Goal: Information Seeking & Learning: Learn about a topic

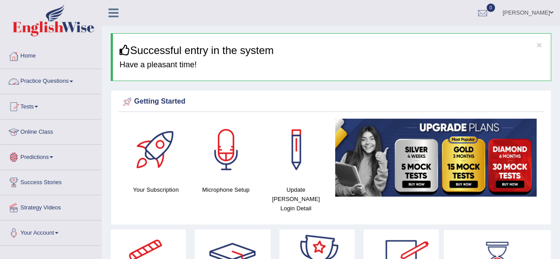
click at [49, 81] on link "Practice Questions" at bounding box center [50, 80] width 101 height 22
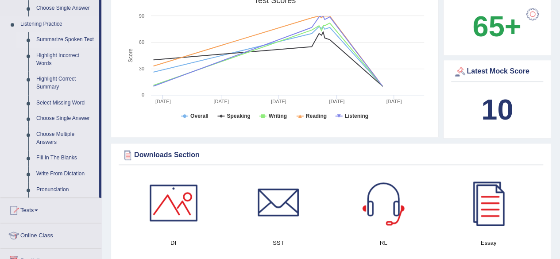
scroll to position [372, 0]
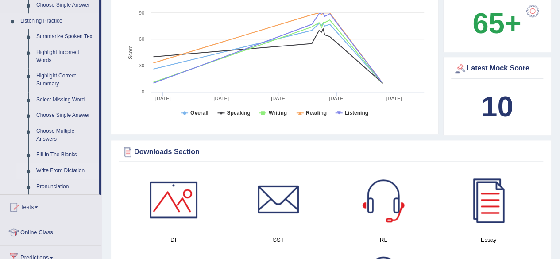
click at [76, 169] on link "Write From Dictation" at bounding box center [65, 171] width 67 height 16
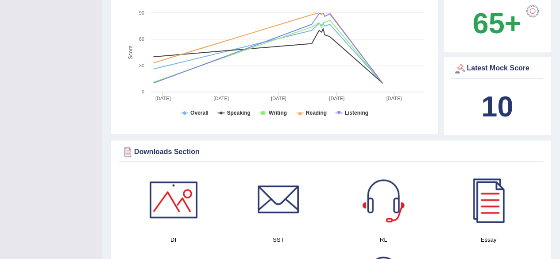
scroll to position [163, 0]
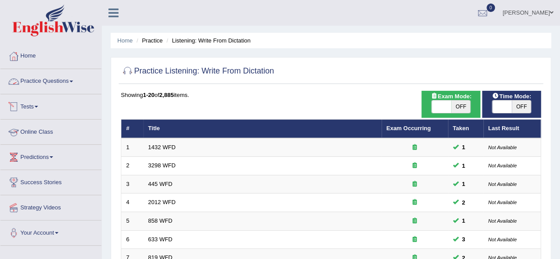
click at [31, 80] on link "Practice Questions" at bounding box center [50, 80] width 101 height 22
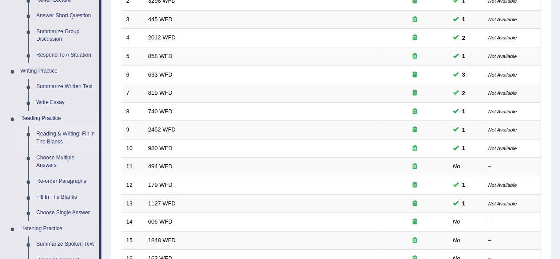
scroll to position [177, 0]
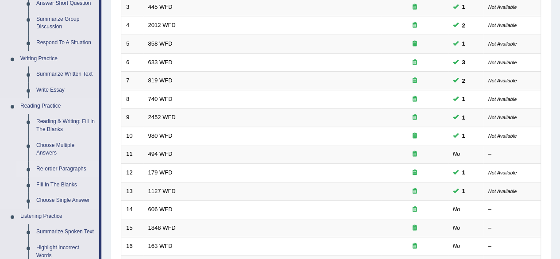
click at [70, 169] on link "Re-order Paragraphs" at bounding box center [65, 169] width 67 height 16
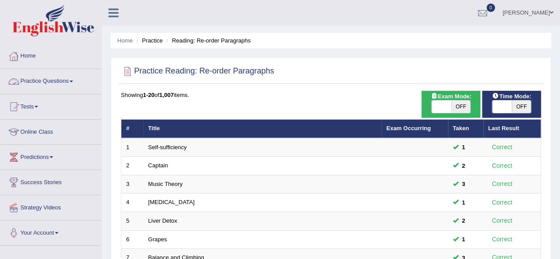
click at [53, 84] on link "Practice Questions" at bounding box center [50, 80] width 101 height 22
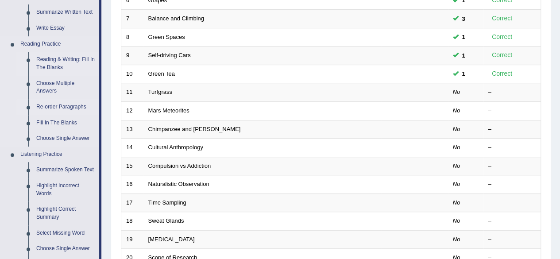
scroll to position [266, 0]
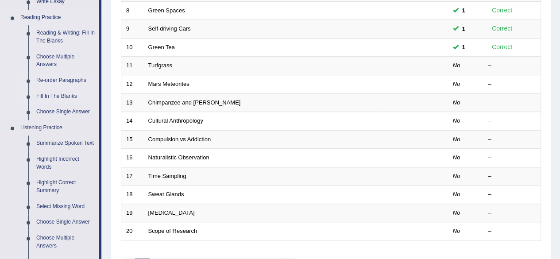
click at [58, 95] on link "Fill In The Blanks" at bounding box center [65, 97] width 67 height 16
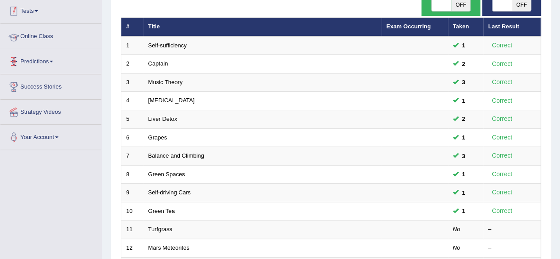
scroll to position [111, 0]
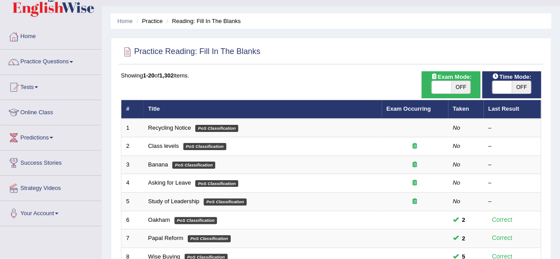
scroll to position [13, 0]
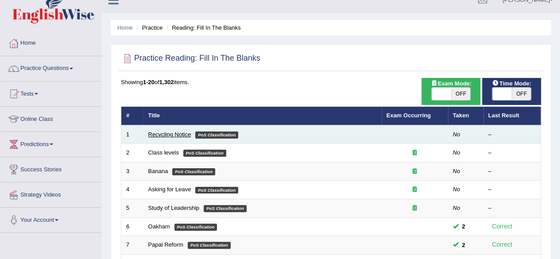
click at [176, 132] on link "Recycling Notice" at bounding box center [169, 134] width 43 height 7
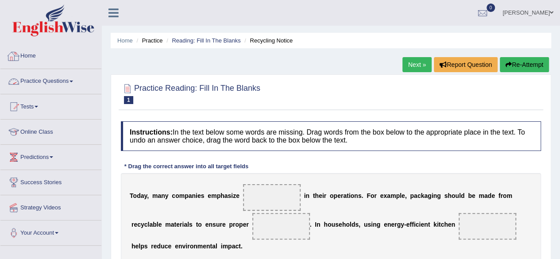
click at [43, 83] on link "Practice Questions" at bounding box center [50, 80] width 101 height 22
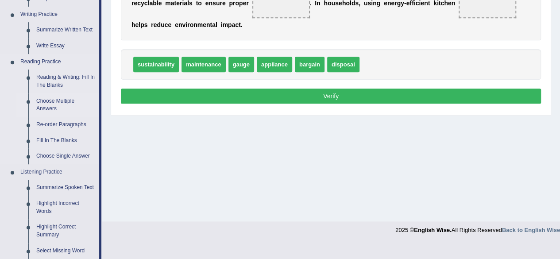
scroll to position [266, 0]
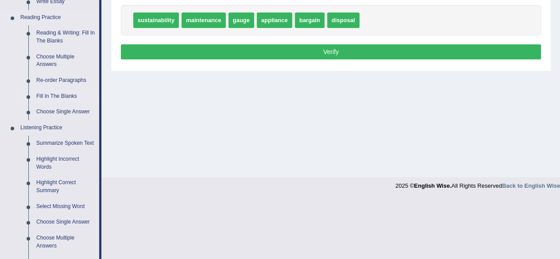
click at [54, 96] on link "Fill In The Blanks" at bounding box center [65, 97] width 67 height 16
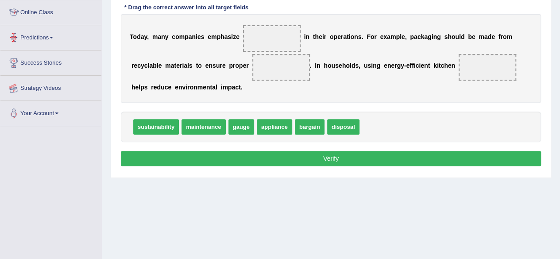
scroll to position [188, 0]
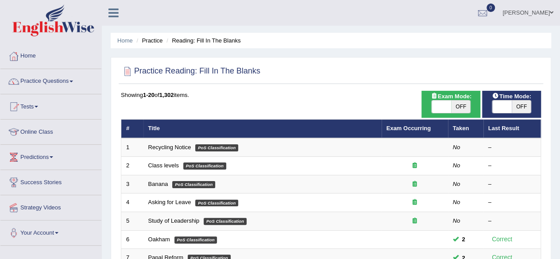
click at [519, 108] on span "OFF" at bounding box center [521, 107] width 19 height 12
checkbox input "true"
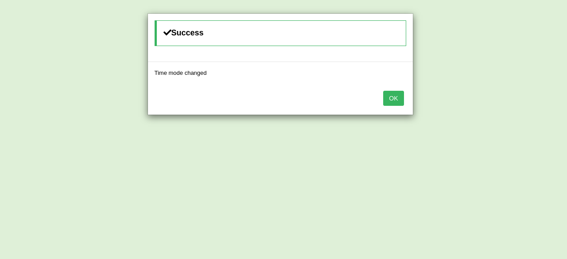
click at [385, 98] on button "OK" at bounding box center [393, 98] width 20 height 15
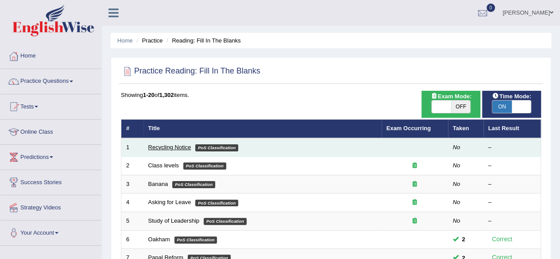
click at [155, 147] on link "Recycling Notice" at bounding box center [169, 147] width 43 height 7
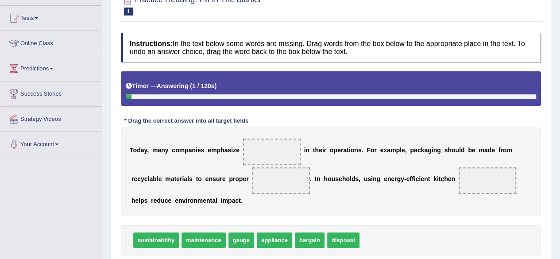
scroll to position [133, 0]
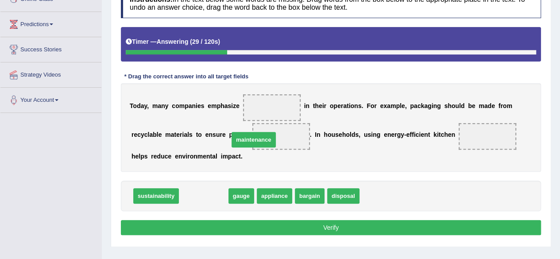
drag, startPoint x: 199, startPoint y: 194, endPoint x: 255, endPoint y: 122, distance: 90.9
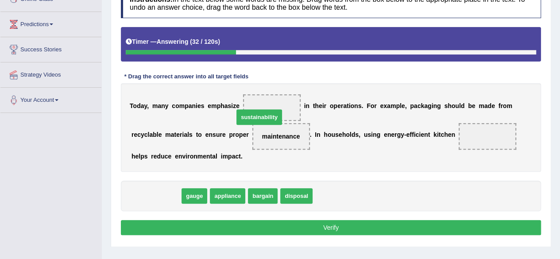
drag, startPoint x: 150, startPoint y: 197, endPoint x: 262, endPoint y: 112, distance: 140.7
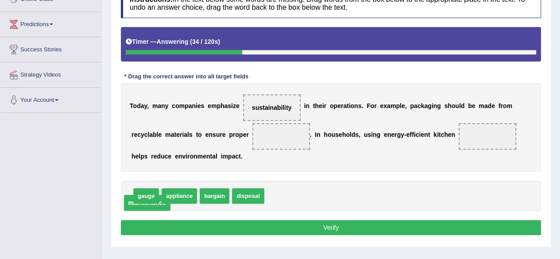
drag, startPoint x: 271, startPoint y: 138, endPoint x: 123, endPoint y: 202, distance: 160.8
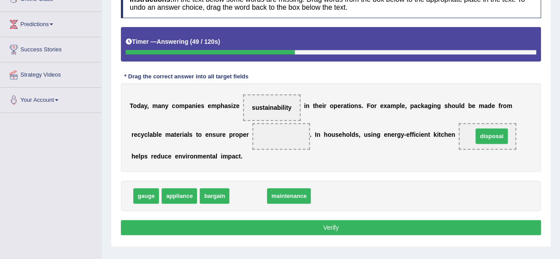
drag, startPoint x: 249, startPoint y: 196, endPoint x: 492, endPoint y: 136, distance: 250.4
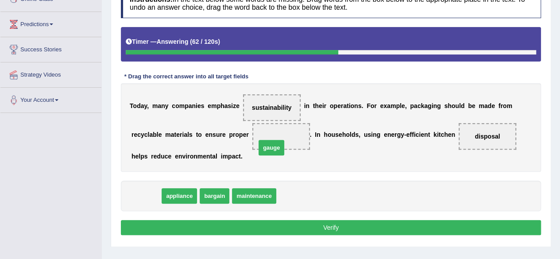
drag, startPoint x: 150, startPoint y: 192, endPoint x: 299, endPoint y: 140, distance: 158.4
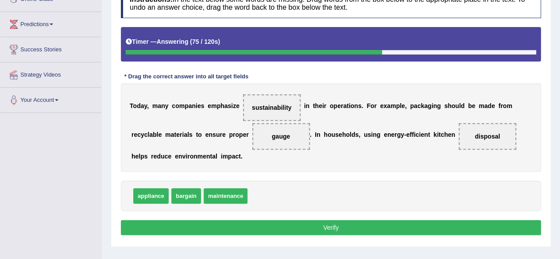
click at [298, 226] on button "Verify" at bounding box center [331, 227] width 420 height 15
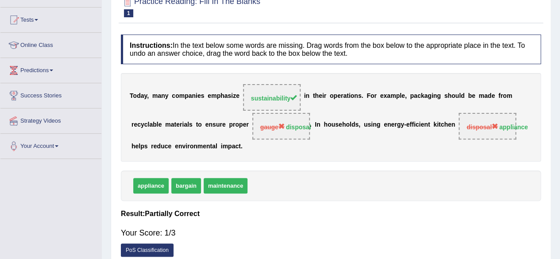
scroll to position [0, 0]
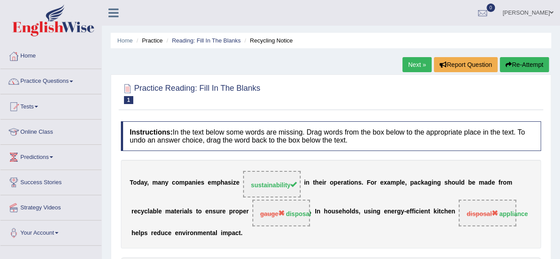
click at [531, 65] on button "Re-Attempt" at bounding box center [524, 64] width 49 height 15
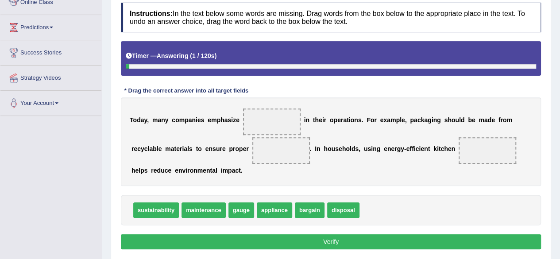
scroll to position [133, 0]
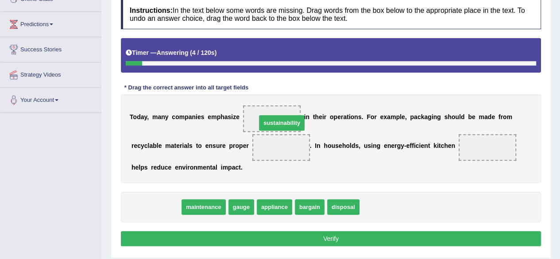
drag, startPoint x: 163, startPoint y: 207, endPoint x: 285, endPoint y: 121, distance: 149.4
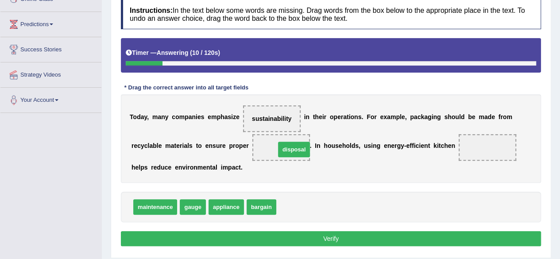
drag, startPoint x: 291, startPoint y: 205, endPoint x: 289, endPoint y: 146, distance: 59.4
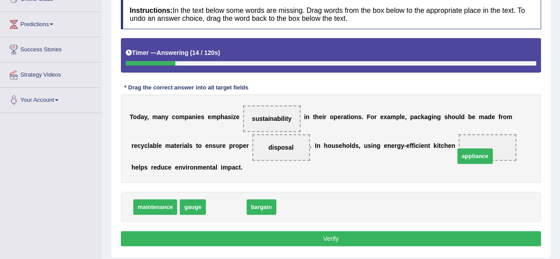
drag, startPoint x: 223, startPoint y: 206, endPoint x: 479, endPoint y: 151, distance: 261.8
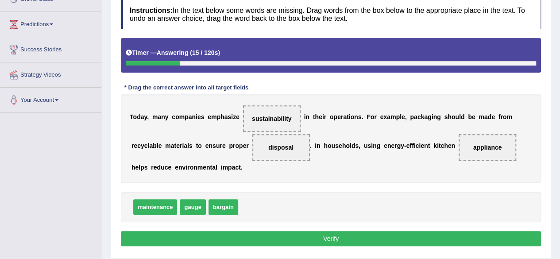
click at [329, 237] on button "Verify" at bounding box center [331, 238] width 420 height 15
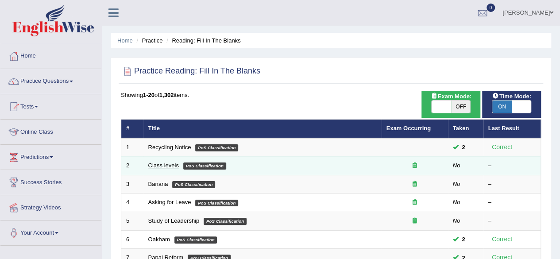
click at [171, 165] on link "Class levels" at bounding box center [163, 165] width 31 height 7
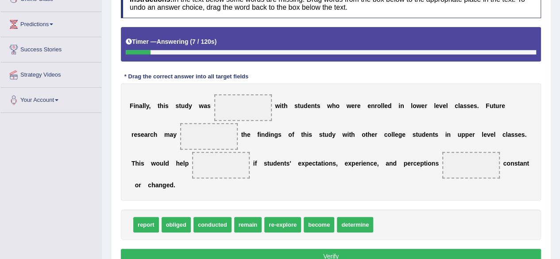
scroll to position [177, 0]
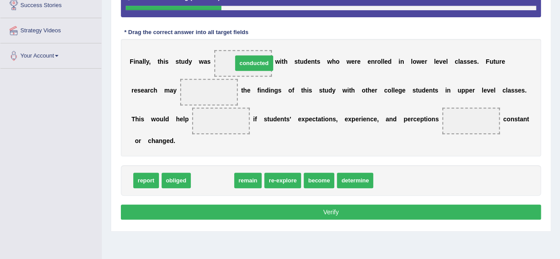
drag, startPoint x: 206, startPoint y: 177, endPoint x: 247, endPoint y: 62, distance: 121.6
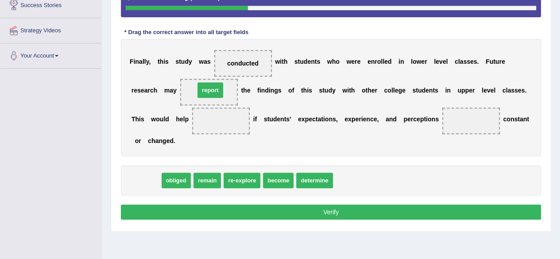
drag, startPoint x: 143, startPoint y: 180, endPoint x: 207, endPoint y: 89, distance: 110.8
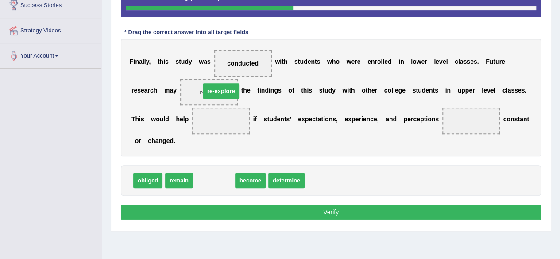
drag, startPoint x: 206, startPoint y: 179, endPoint x: 213, endPoint y: 91, distance: 88.8
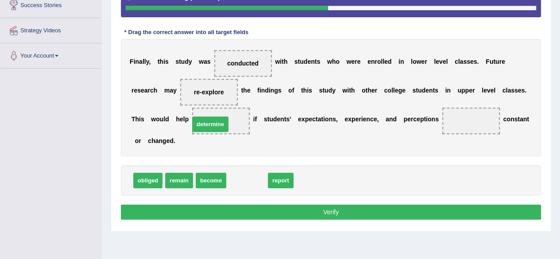
drag, startPoint x: 250, startPoint y: 180, endPoint x: 214, endPoint y: 121, distance: 69.0
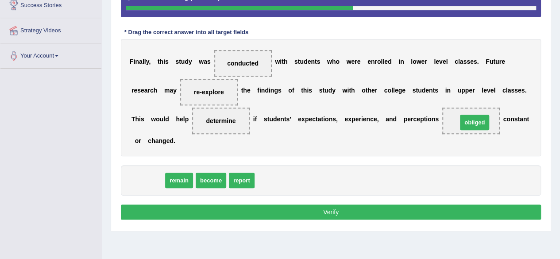
drag, startPoint x: 149, startPoint y: 180, endPoint x: 477, endPoint y: 122, distance: 332.4
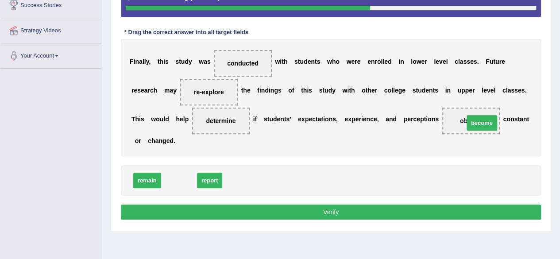
drag, startPoint x: 182, startPoint y: 177, endPoint x: 484, endPoint y: 119, distance: 308.3
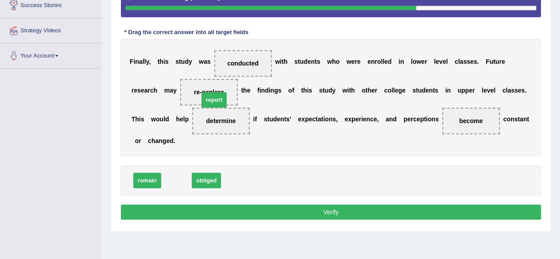
drag, startPoint x: 176, startPoint y: 180, endPoint x: 213, endPoint y: 100, distance: 89.0
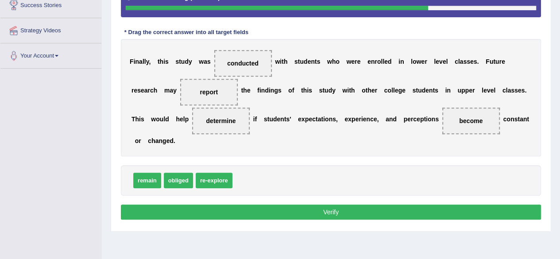
click at [310, 211] on button "Verify" at bounding box center [331, 212] width 420 height 15
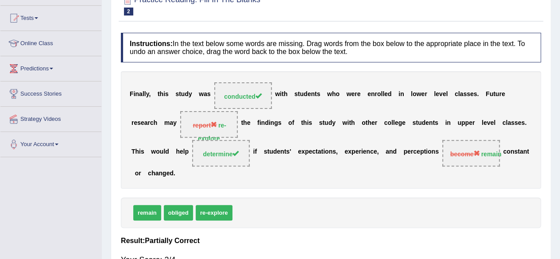
scroll to position [133, 0]
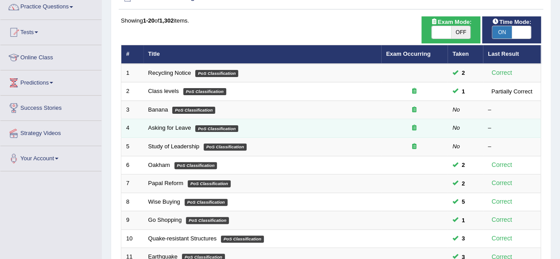
scroll to position [89, 0]
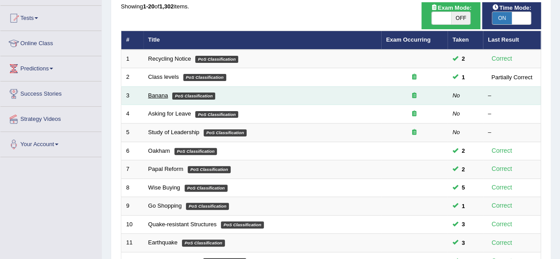
click at [158, 94] on link "Banana" at bounding box center [158, 95] width 20 height 7
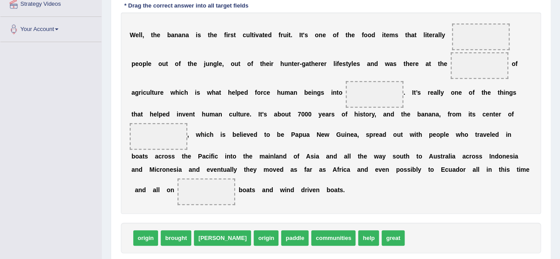
scroll to position [216, 0]
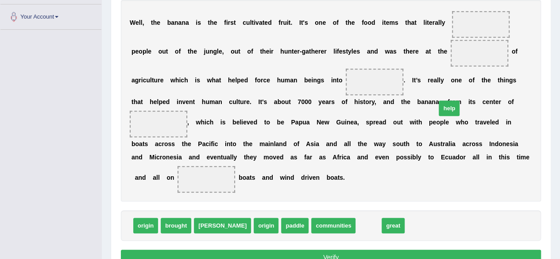
drag, startPoint x: 333, startPoint y: 222, endPoint x: 393, endPoint y: 140, distance: 101.4
click at [439, 116] on span "help" at bounding box center [449, 109] width 21 height 16
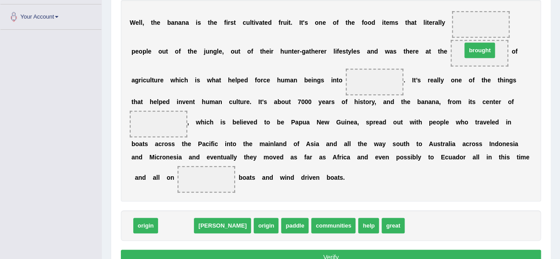
drag, startPoint x: 171, startPoint y: 223, endPoint x: 473, endPoint y: 51, distance: 347.7
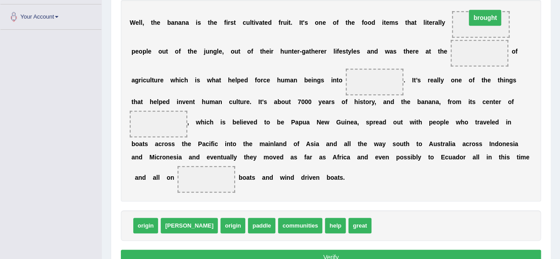
drag, startPoint x: 469, startPoint y: 50, endPoint x: 475, endPoint y: 15, distance: 35.9
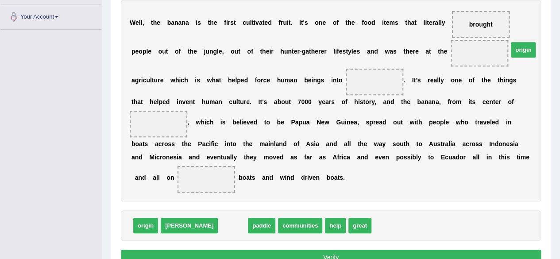
drag, startPoint x: 205, startPoint y: 219, endPoint x: 486, endPoint y: 54, distance: 326.8
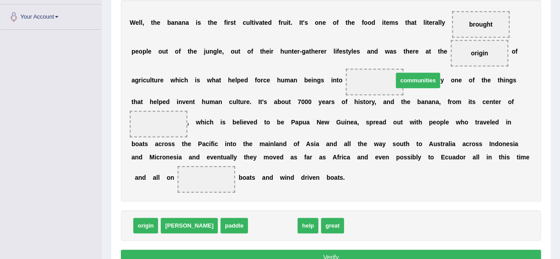
drag, startPoint x: 248, startPoint y: 224, endPoint x: 391, endPoint y: 79, distance: 203.6
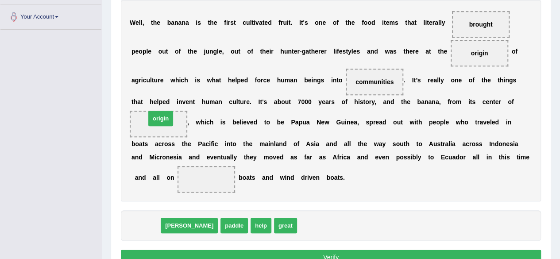
drag, startPoint x: 142, startPoint y: 225, endPoint x: 157, endPoint y: 117, distance: 108.7
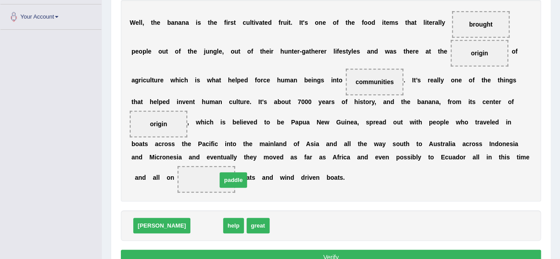
drag, startPoint x: 171, startPoint y: 227, endPoint x: 198, endPoint y: 179, distance: 54.8
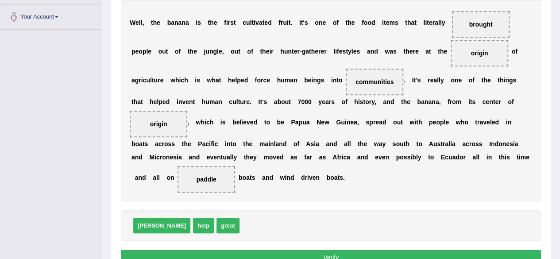
scroll to position [260, 0]
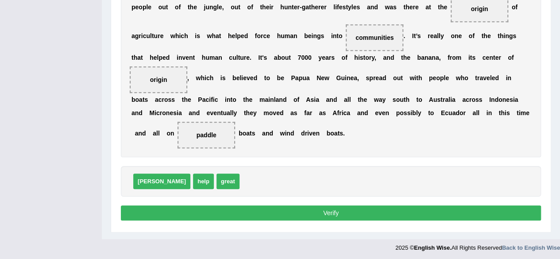
click at [300, 207] on button "Verify" at bounding box center [331, 212] width 420 height 15
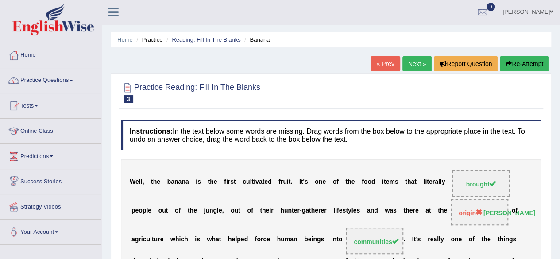
scroll to position [0, 0]
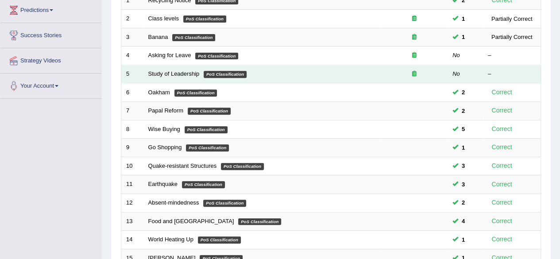
scroll to position [133, 0]
